Goal: Information Seeking & Learning: Learn about a topic

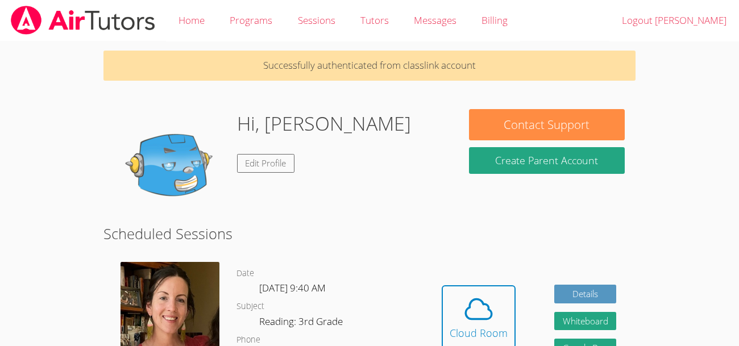
scroll to position [39, 0]
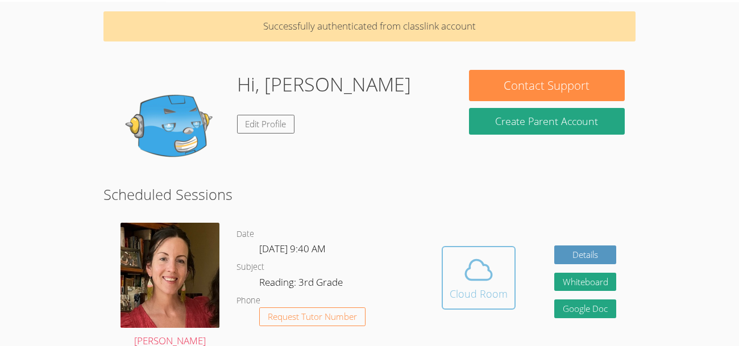
click at [455, 300] on div "Cloud Room" at bounding box center [479, 294] width 58 height 16
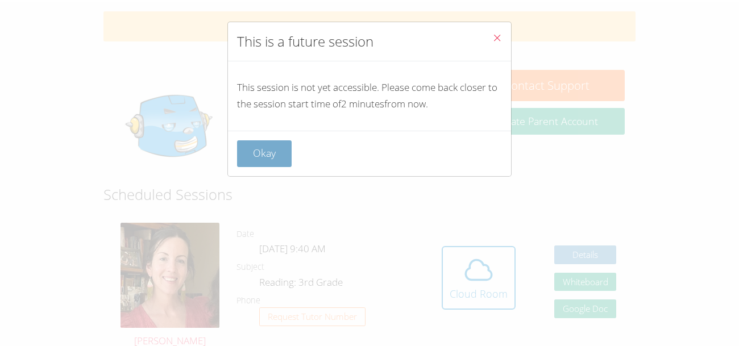
click at [282, 144] on button "Okay" at bounding box center [264, 153] width 55 height 27
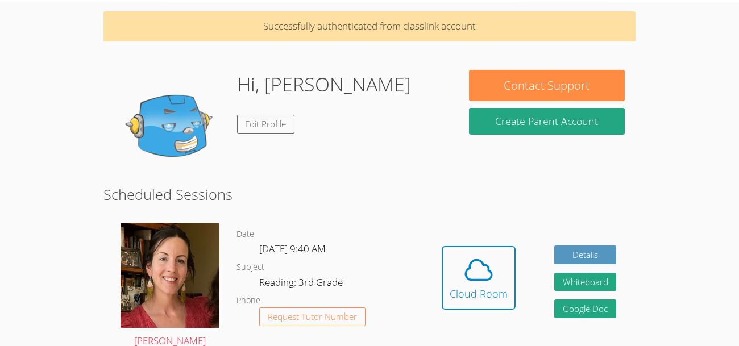
click at [496, 312] on link "Cloud Room" at bounding box center [479, 282] width 74 height 72
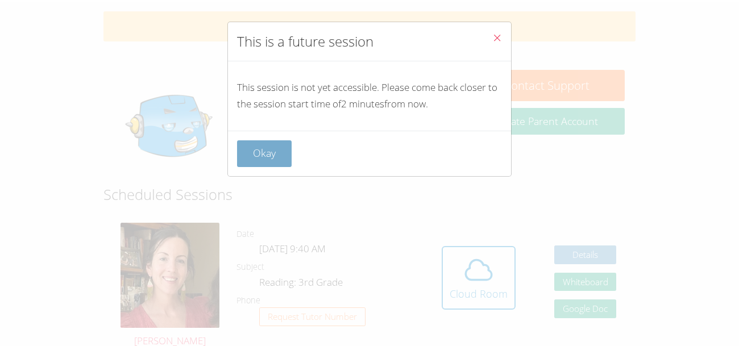
click at [271, 153] on button "Okay" at bounding box center [264, 153] width 55 height 27
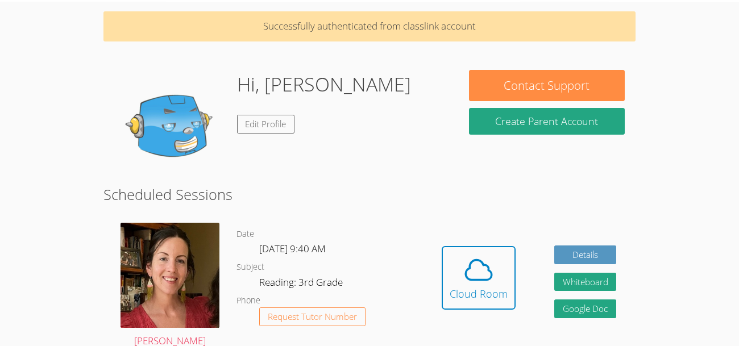
click at [492, 309] on link "Cloud Room" at bounding box center [479, 282] width 74 height 72
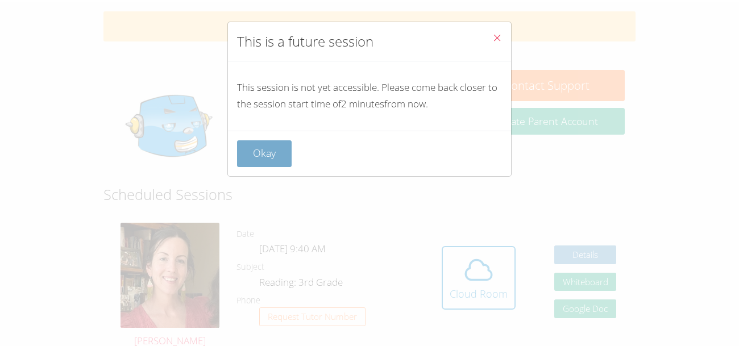
click at [265, 148] on button "Okay" at bounding box center [264, 153] width 55 height 27
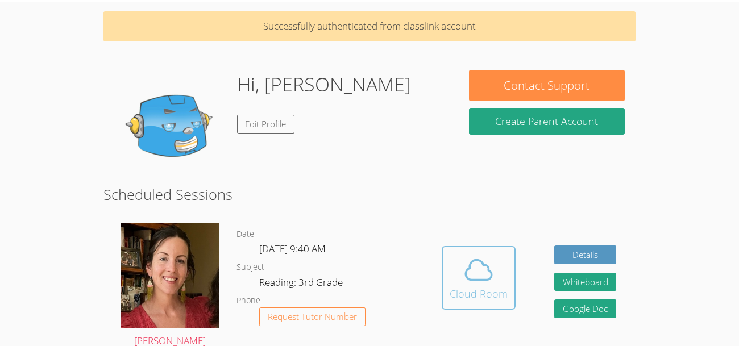
click at [499, 304] on button "Cloud Room" at bounding box center [479, 278] width 74 height 64
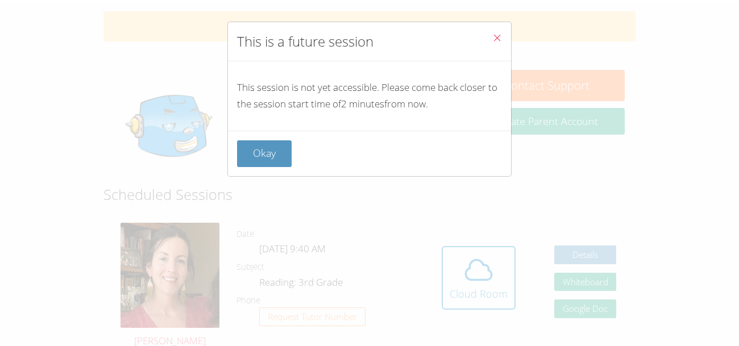
click at [499, 39] on icon "Close" at bounding box center [497, 38] width 10 height 10
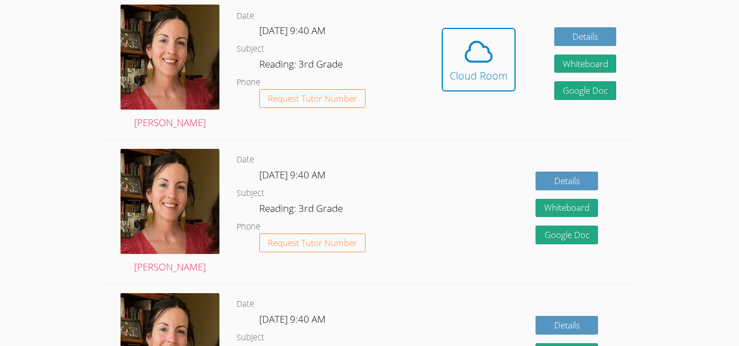
scroll to position [257, 0]
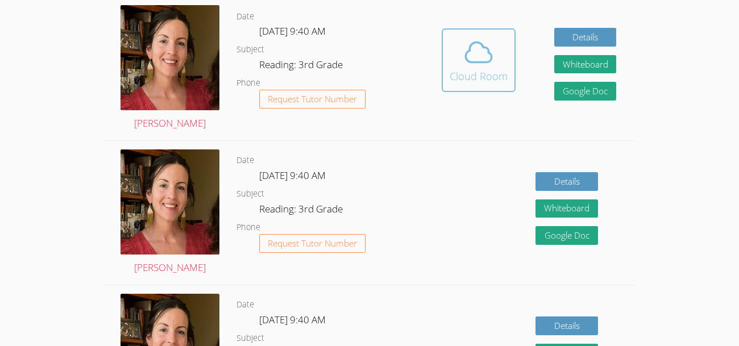
click at [493, 30] on button "Cloud Room" at bounding box center [479, 60] width 74 height 64
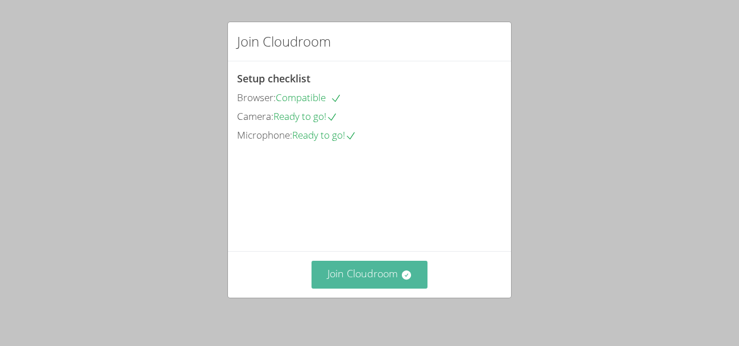
click at [388, 275] on button "Join Cloudroom" at bounding box center [370, 275] width 117 height 28
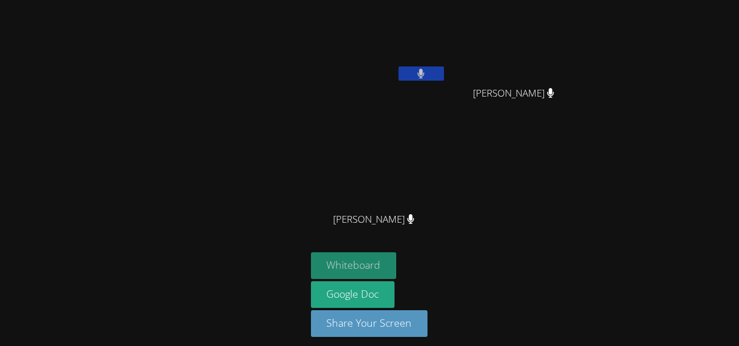
click at [376, 259] on button "Whiteboard" at bounding box center [354, 265] width 86 height 27
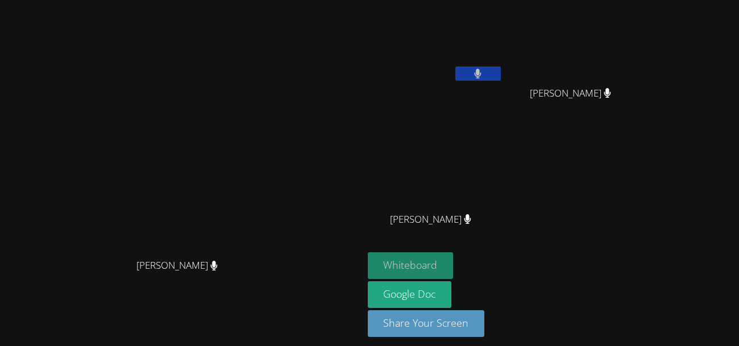
click at [454, 273] on button "Whiteboard" at bounding box center [411, 265] width 86 height 27
click at [454, 268] on button "Whiteboard" at bounding box center [411, 265] width 86 height 27
click at [368, 252] on button "Whiteboard" at bounding box center [411, 265] width 86 height 27
click at [471, 221] on icon at bounding box center [467, 219] width 7 height 10
click at [611, 87] on span "[PERSON_NAME]" at bounding box center [570, 93] width 81 height 16
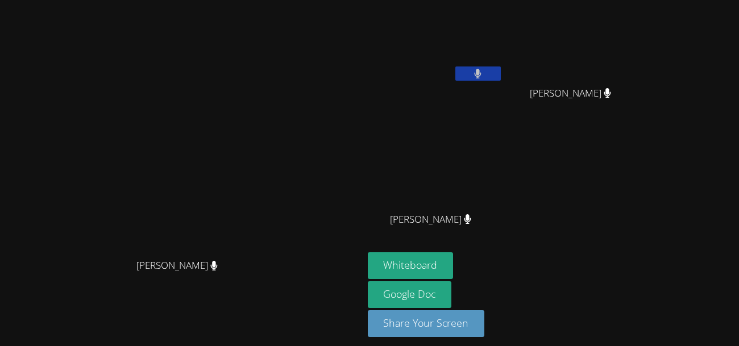
click at [611, 87] on span "[PERSON_NAME]" at bounding box center [570, 93] width 81 height 16
drag, startPoint x: 699, startPoint y: 93, endPoint x: 624, endPoint y: 96, distance: 74.6
click at [611, 96] on span "[PERSON_NAME]" at bounding box center [570, 93] width 81 height 16
click at [643, 134] on div "[PERSON_NAME] [PERSON_NAME] [PERSON_NAME] [PERSON_NAME] [PERSON_NAME]" at bounding box center [505, 129] width 275 height 248
click at [501, 76] on button at bounding box center [477, 74] width 45 height 14
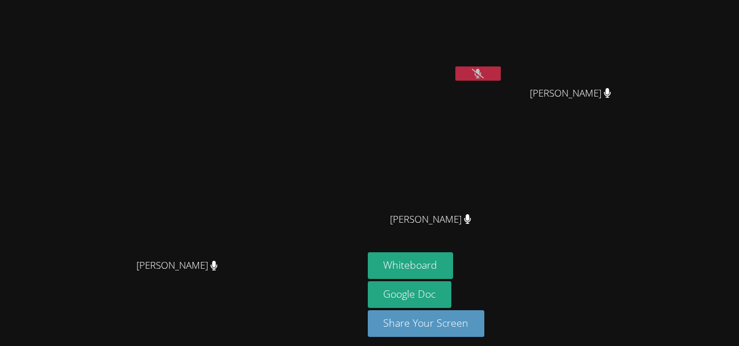
click at [267, 99] on video at bounding box center [181, 153] width 171 height 199
click at [484, 72] on icon at bounding box center [478, 74] width 12 height 10
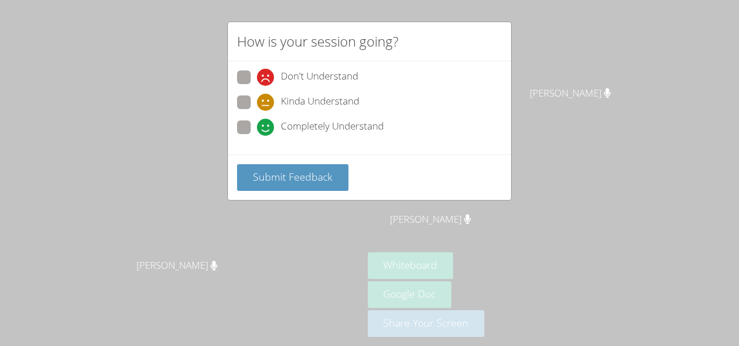
click at [314, 131] on span "Completely Understand" at bounding box center [332, 127] width 103 height 17
click at [267, 130] on input "Completely Understand" at bounding box center [262, 126] width 10 height 10
radio input "true"
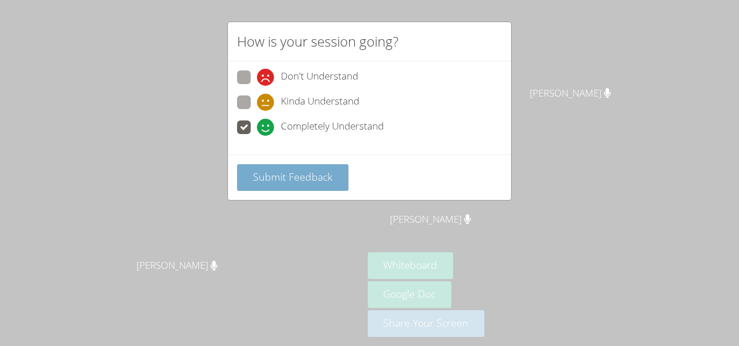
click at [325, 172] on span "Submit Feedback" at bounding box center [293, 177] width 80 height 14
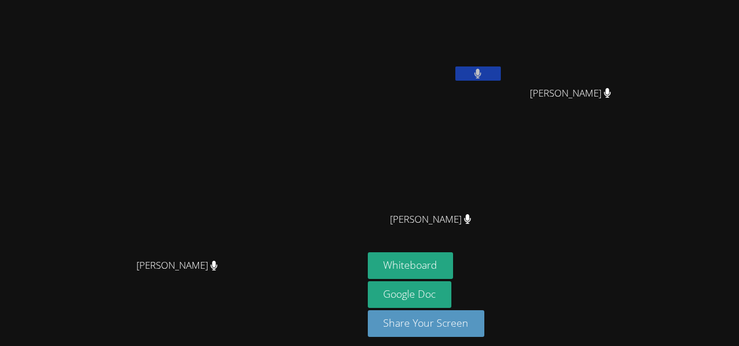
click at [482, 73] on icon at bounding box center [478, 74] width 7 height 10
drag, startPoint x: 696, startPoint y: 98, endPoint x: 695, endPoint y: 92, distance: 6.4
click at [611, 92] on icon at bounding box center [607, 93] width 7 height 10
drag, startPoint x: 695, startPoint y: 92, endPoint x: 715, endPoint y: 93, distance: 19.9
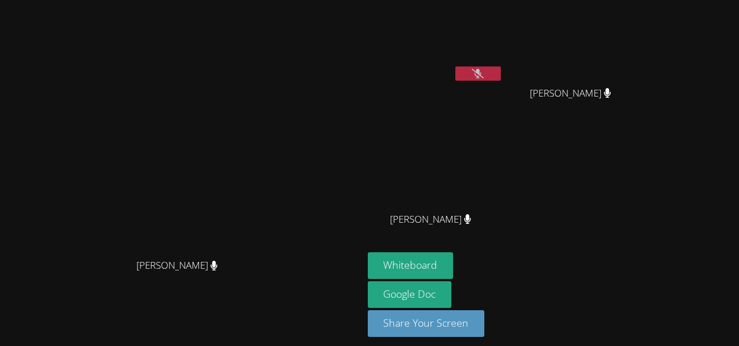
click at [643, 93] on div "[PERSON_NAME]" at bounding box center [575, 103] width 135 height 45
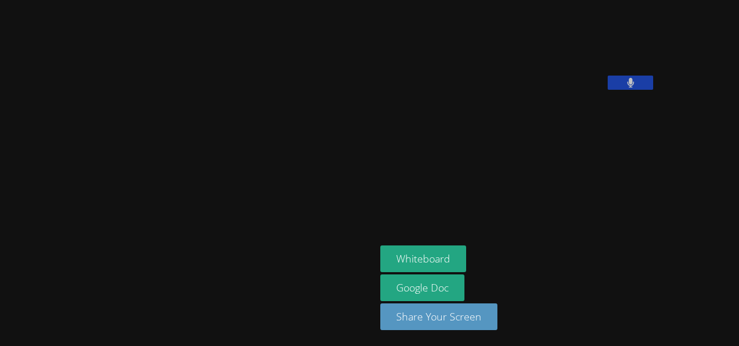
click at [608, 90] on button at bounding box center [630, 83] width 45 height 14
